Goal: Navigation & Orientation: Find specific page/section

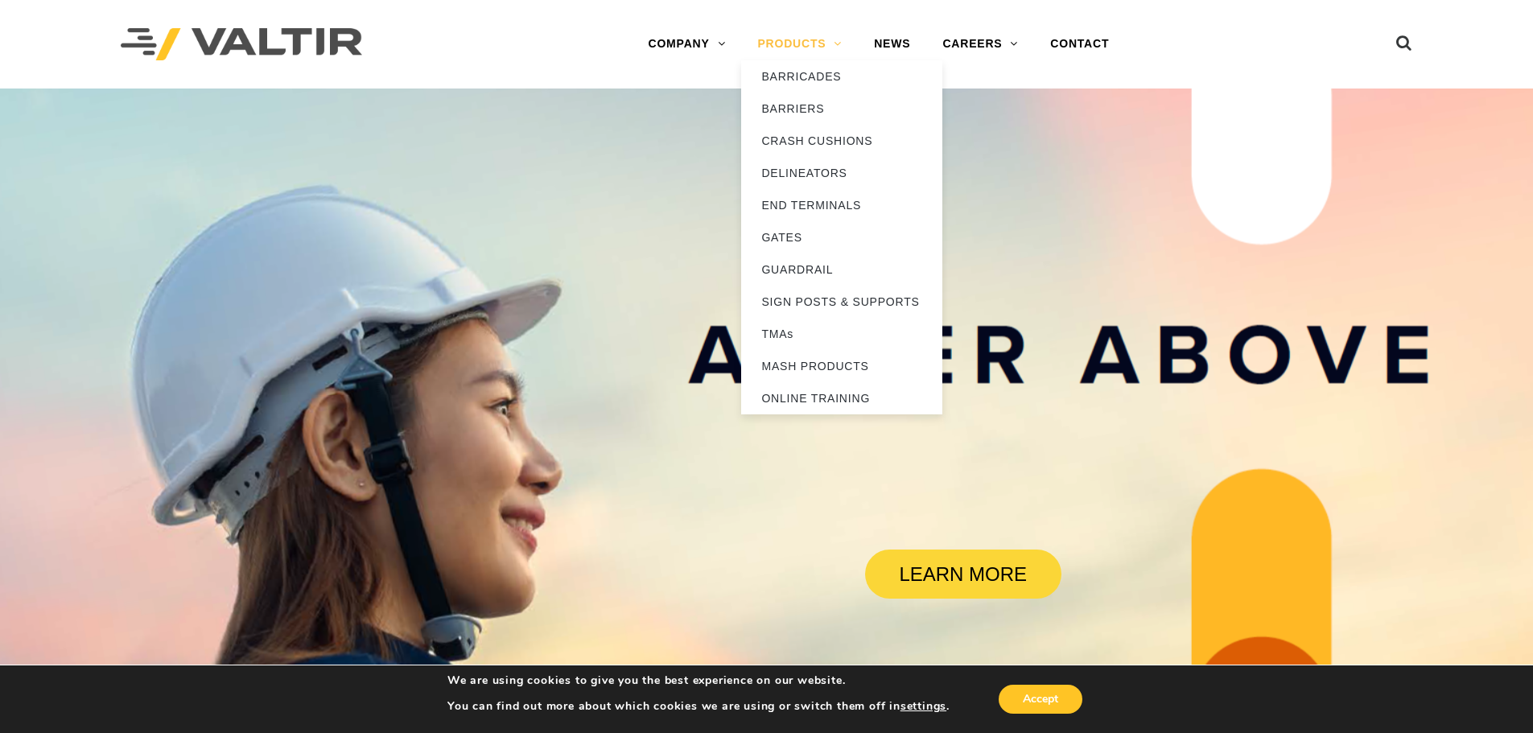
click at [820, 50] on link "PRODUCTS" at bounding box center [799, 44] width 117 height 32
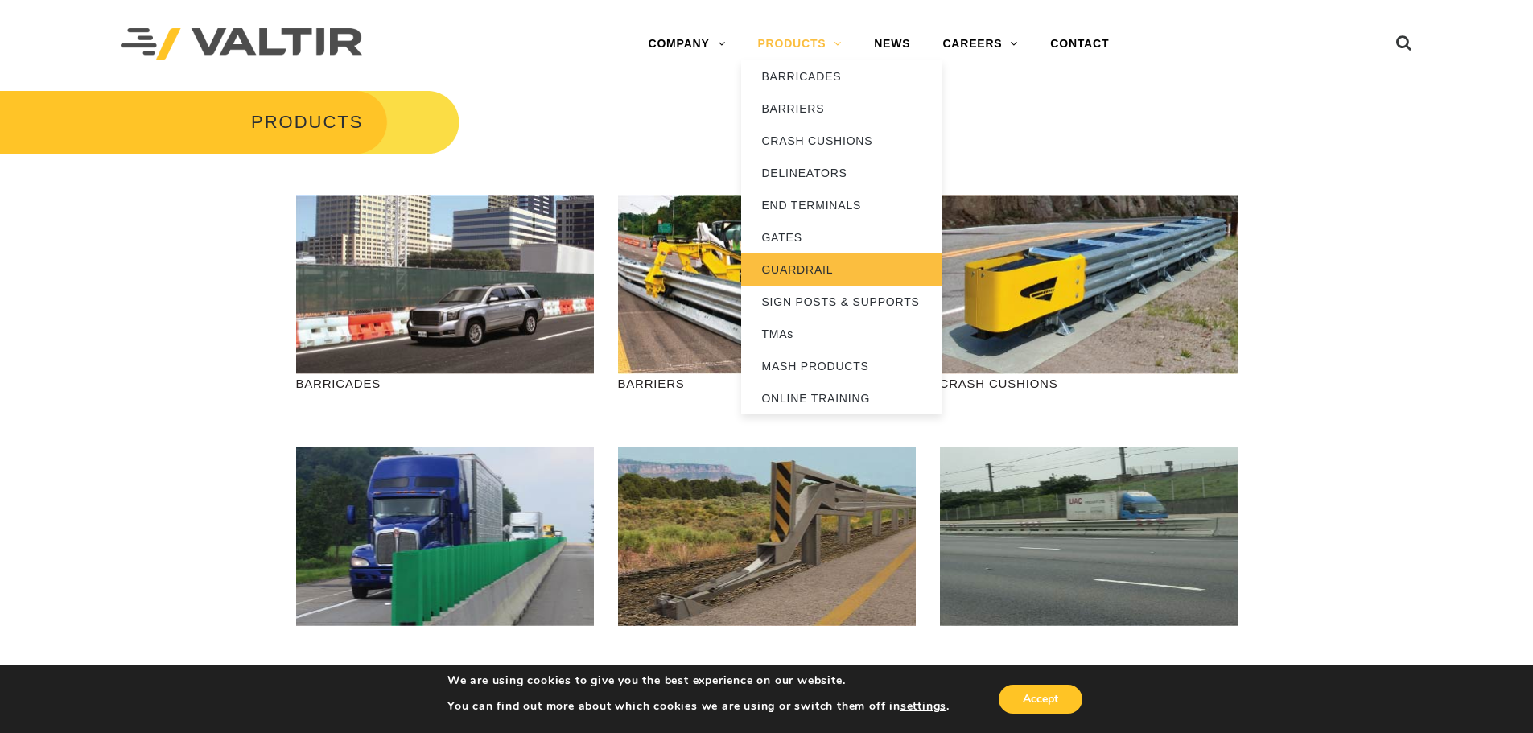
click at [787, 261] on link "GUARDRAIL" at bounding box center [841, 269] width 201 height 32
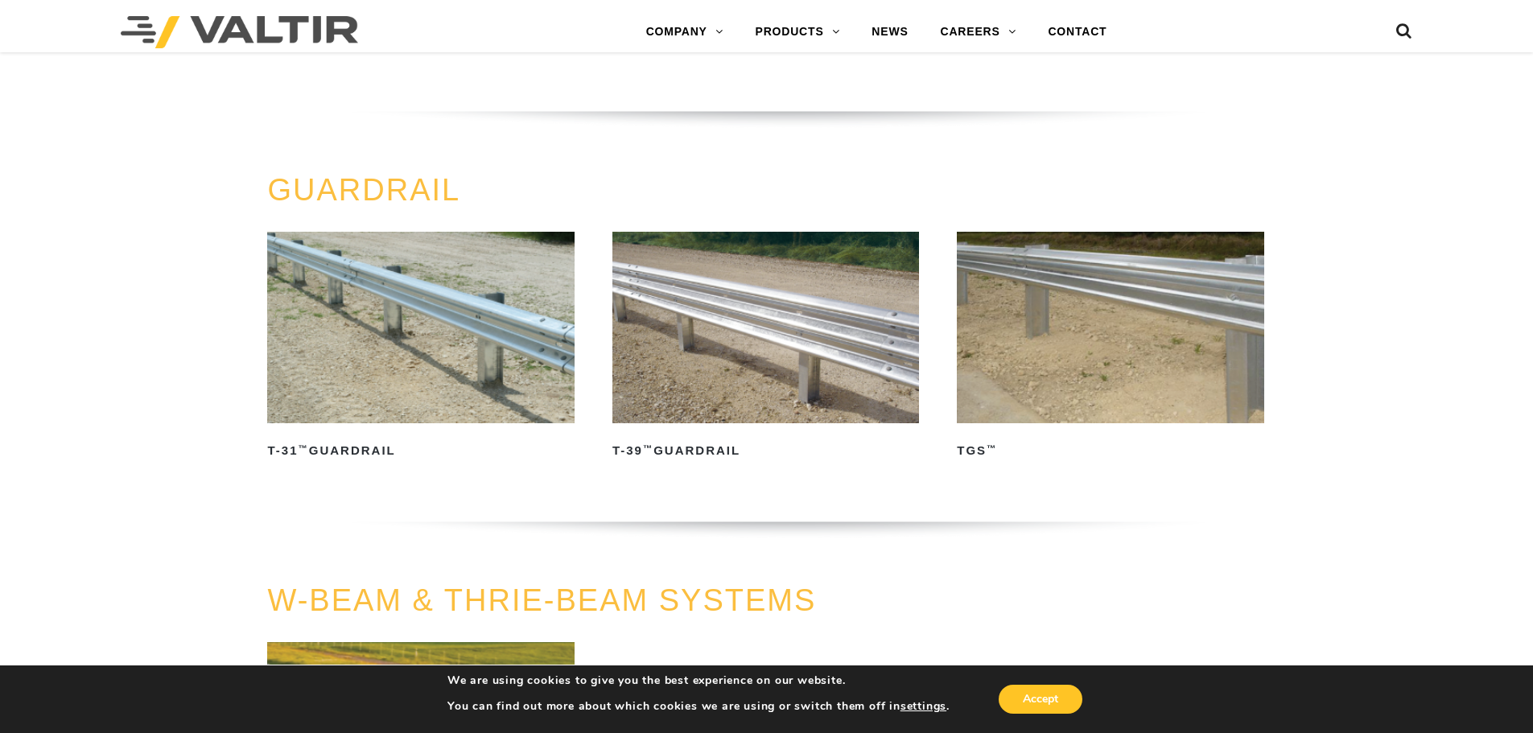
scroll to position [724, 0]
